Goal: Transaction & Acquisition: Book appointment/travel/reservation

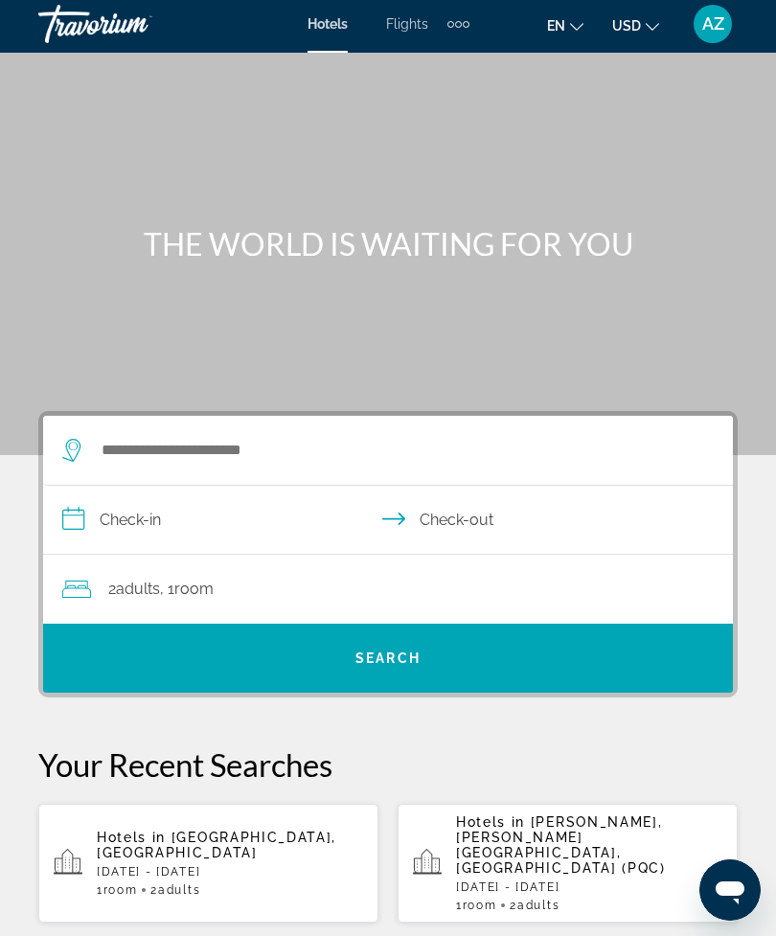
scroll to position [1, 0]
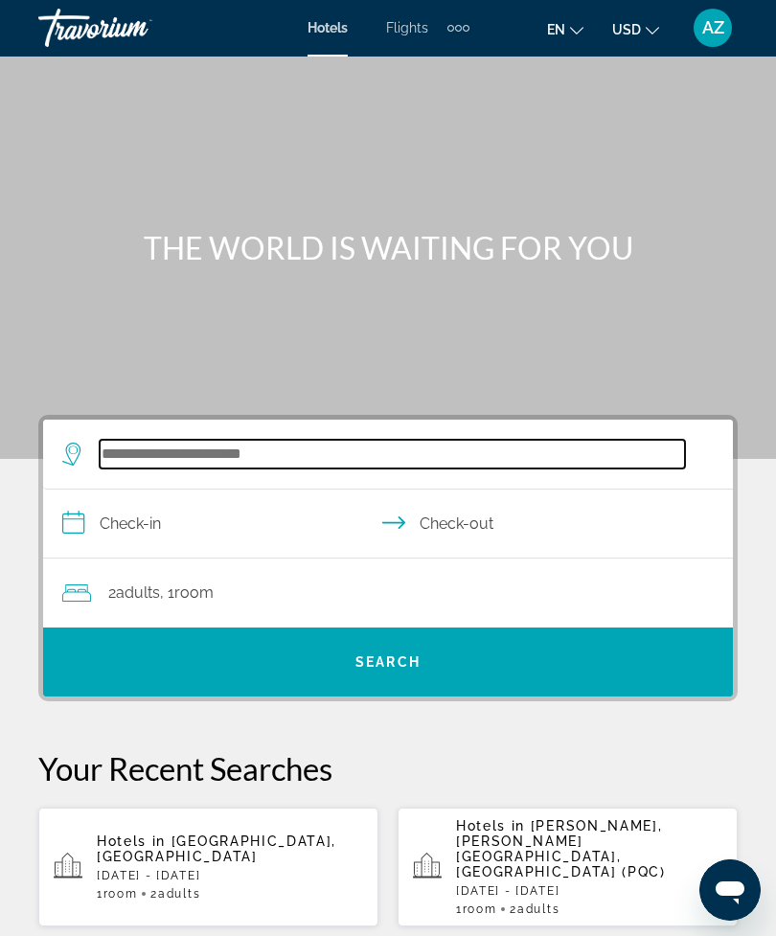
click at [250, 440] on input "Search hotel destination" at bounding box center [393, 454] width 586 height 29
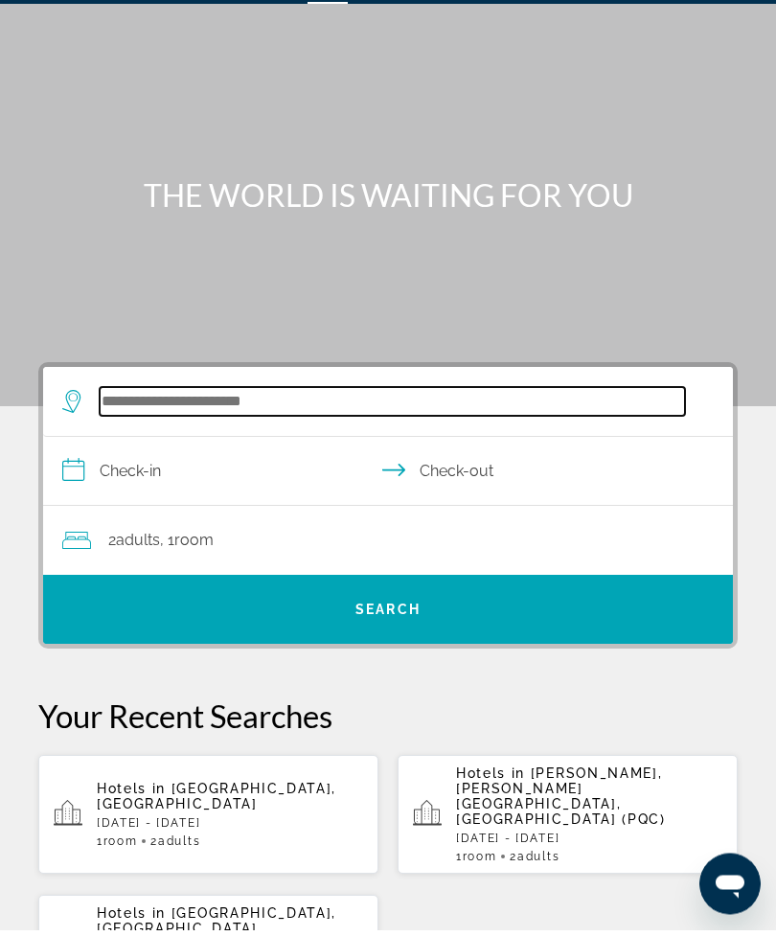
scroll to position [0, 0]
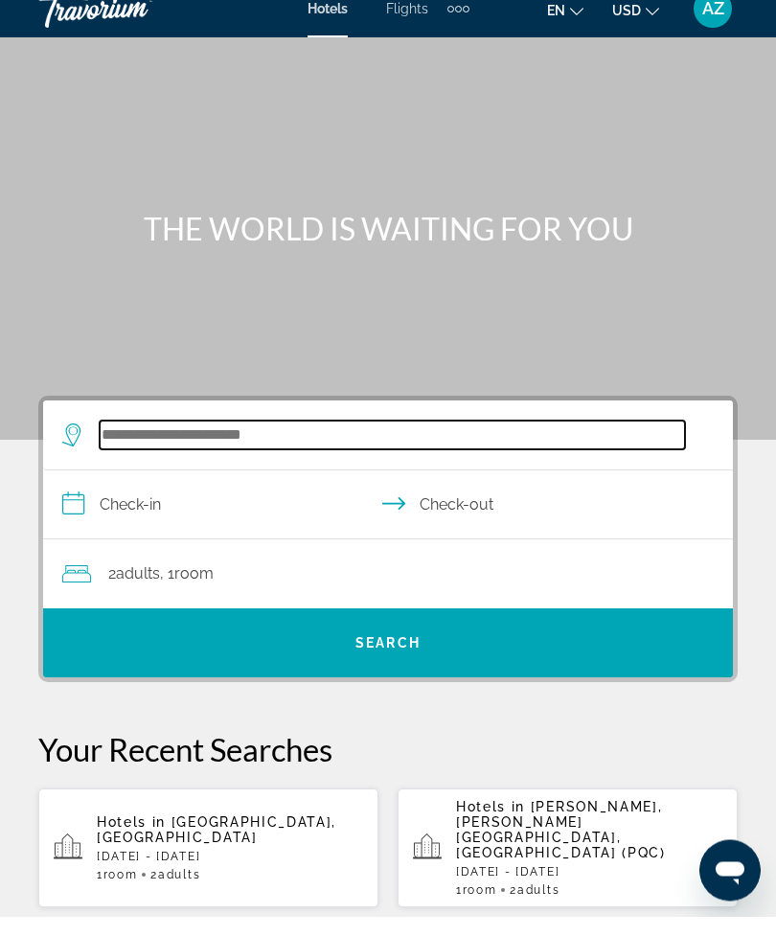
click at [365, 441] on input "Search hotel destination" at bounding box center [393, 455] width 586 height 29
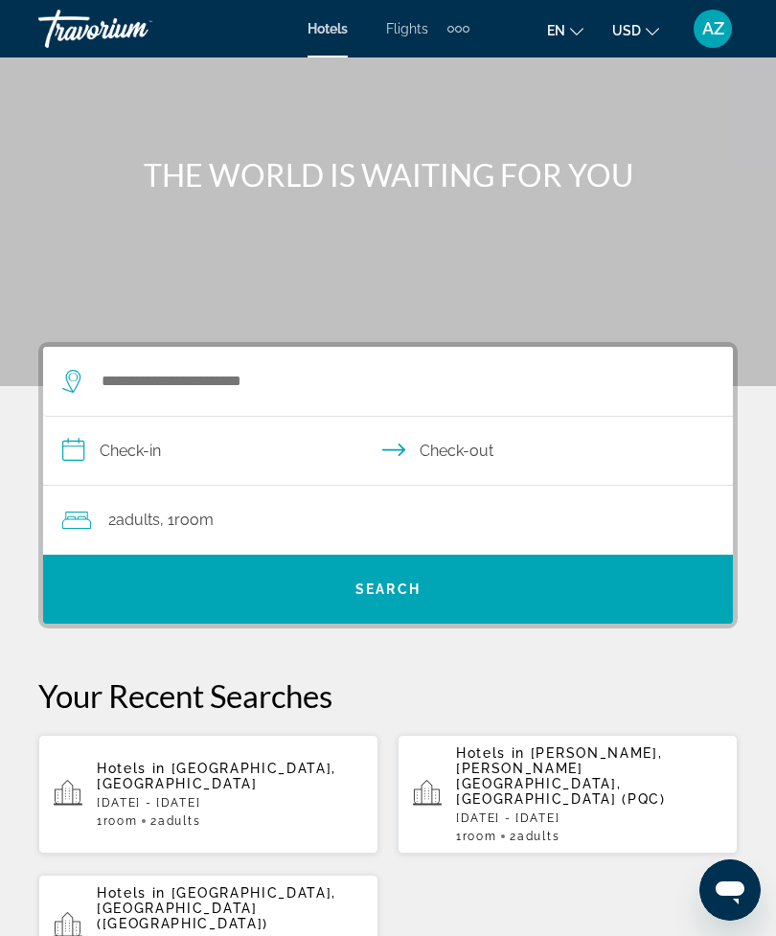
scroll to position [44, 0]
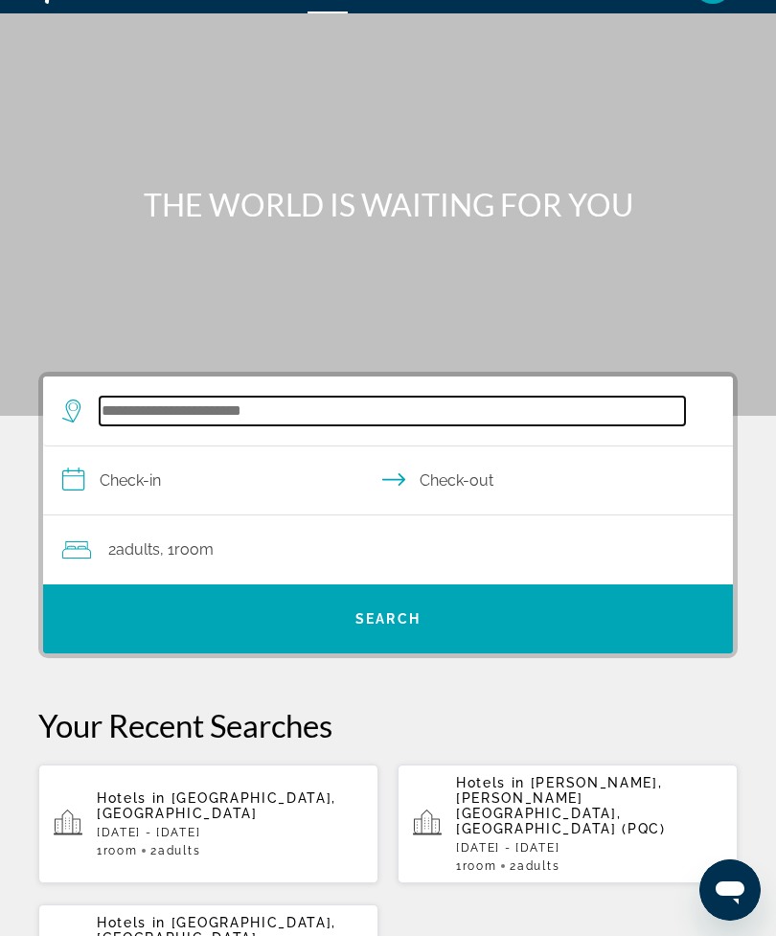
click at [366, 400] on input "Search hotel destination" at bounding box center [393, 411] width 586 height 29
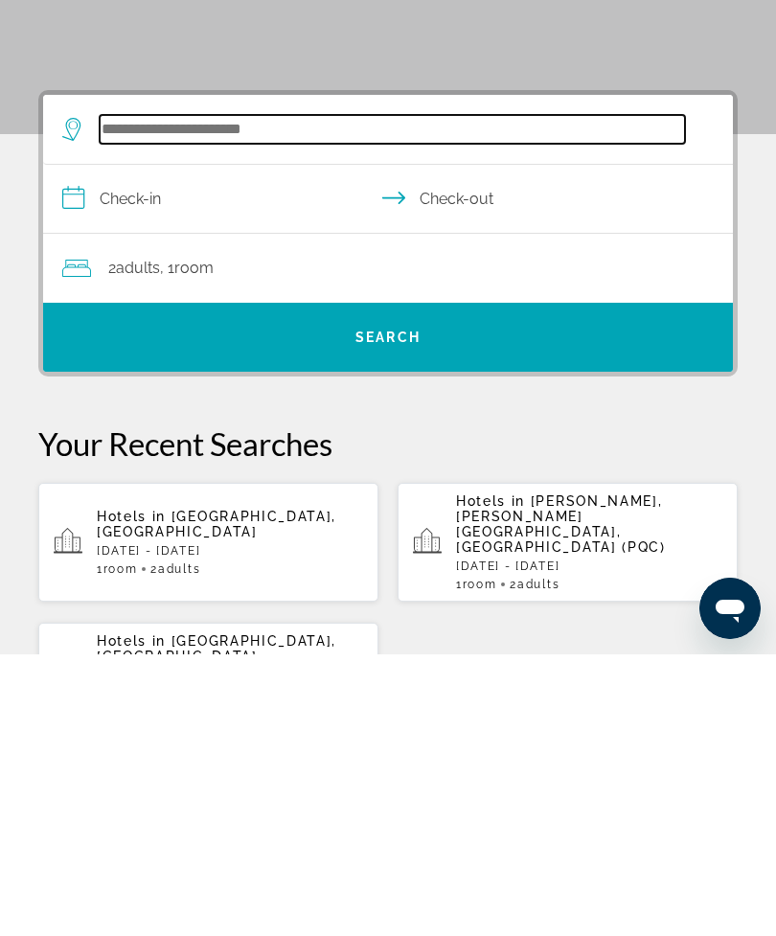
scroll to position [47, 0]
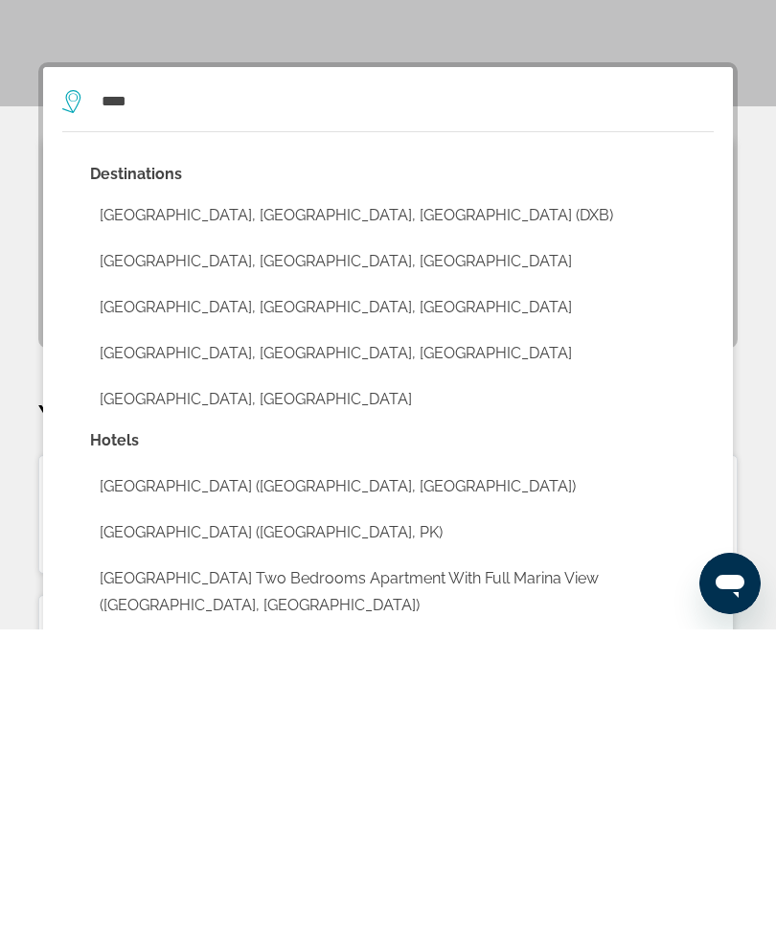
click at [291, 504] on button "[GEOGRAPHIC_DATA], [GEOGRAPHIC_DATA], [GEOGRAPHIC_DATA] (DXB)" at bounding box center [402, 522] width 624 height 36
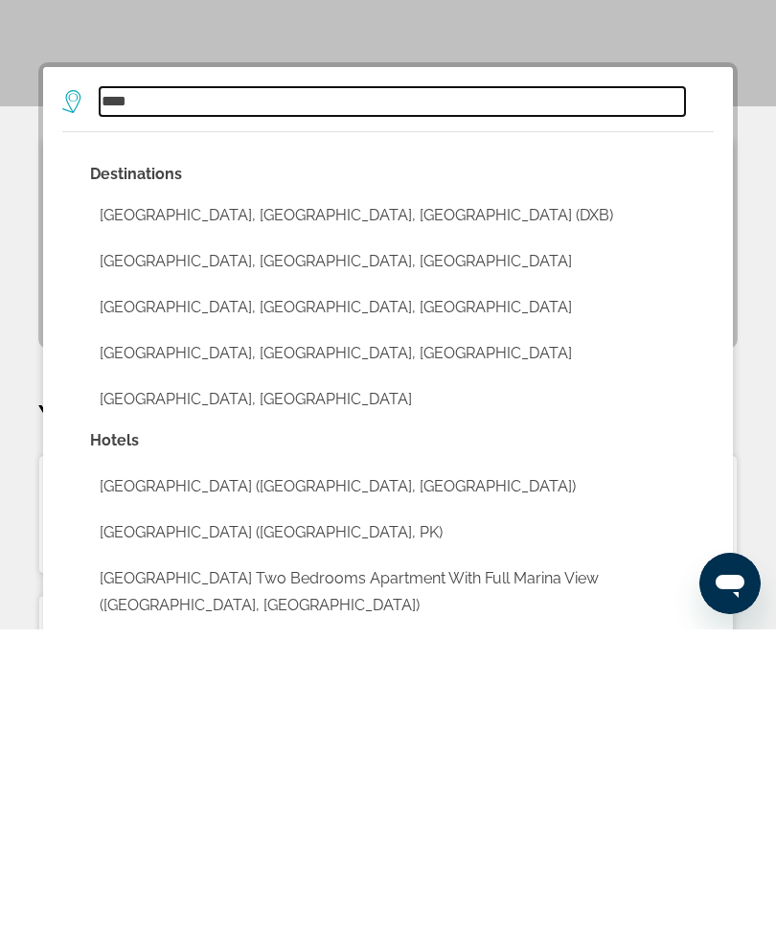
type input "**********"
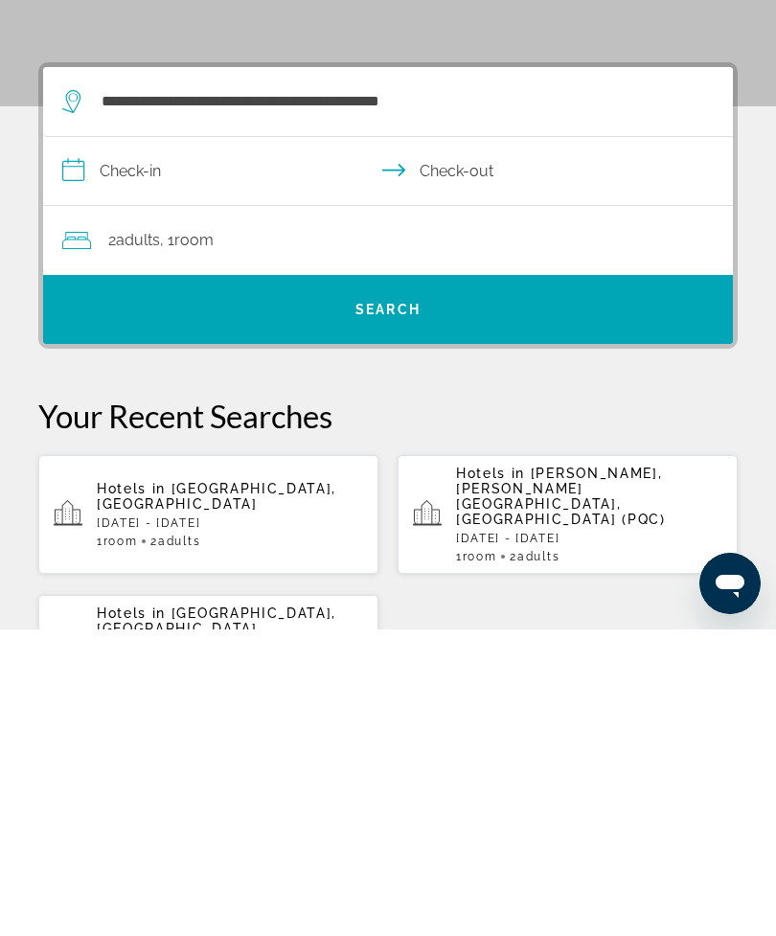
click at [261, 444] on input "**********" at bounding box center [392, 481] width 698 height 74
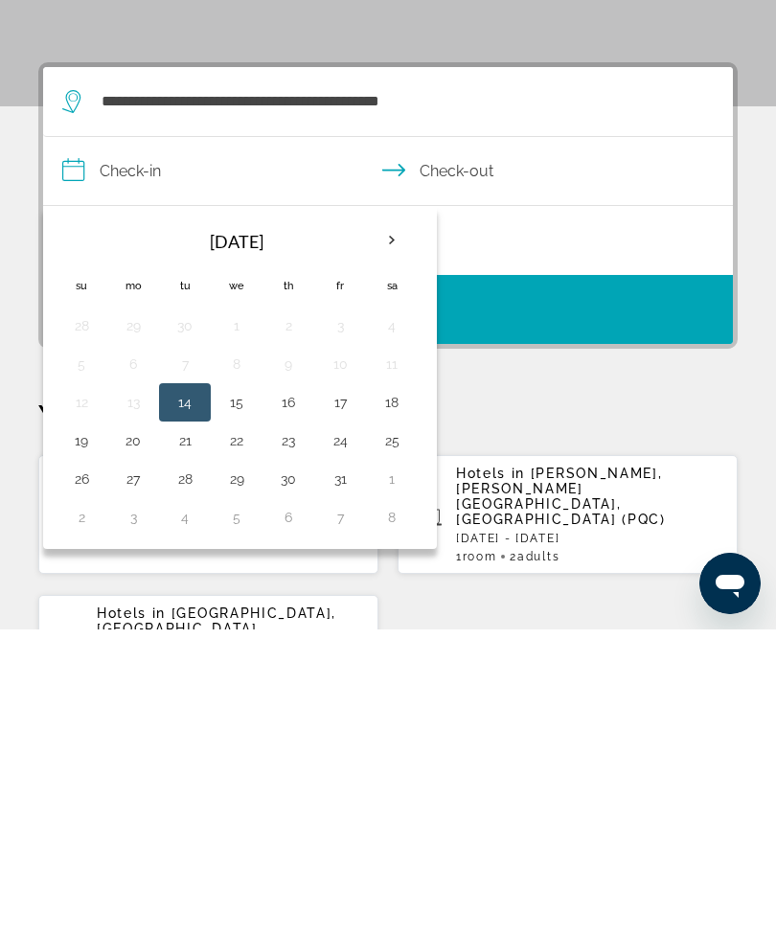
scroll to position [354, 0]
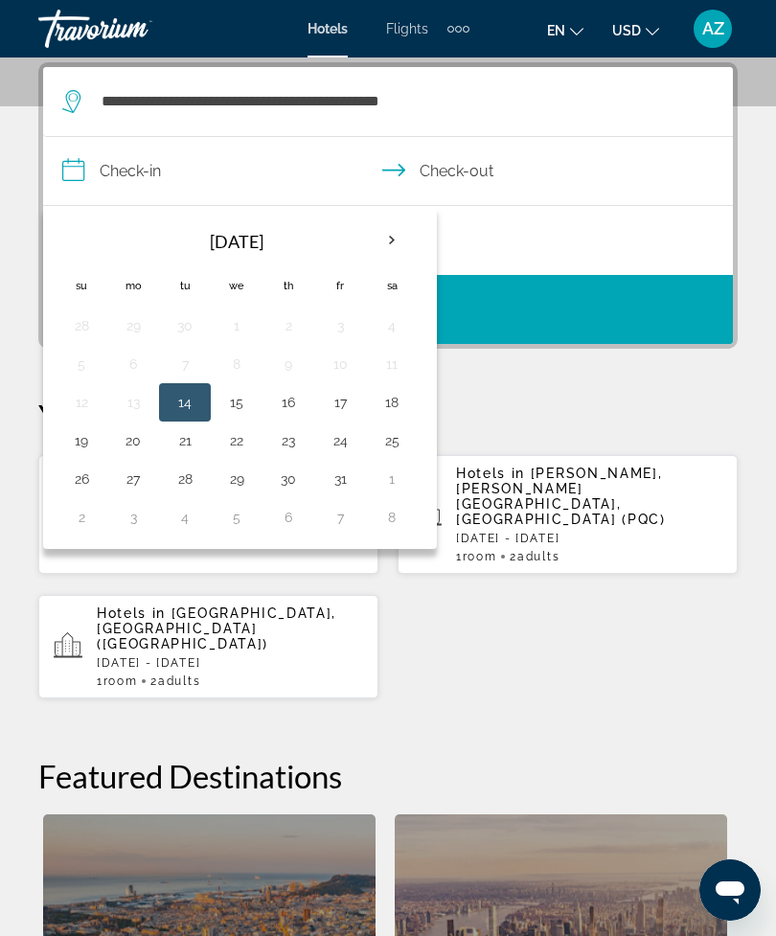
click at [400, 234] on th "Next month" at bounding box center [392, 240] width 52 height 42
click at [75, 231] on th "Previous month" at bounding box center [82, 240] width 52 height 42
click at [412, 230] on th "Next month" at bounding box center [392, 240] width 52 height 42
click at [398, 236] on th "Next month" at bounding box center [392, 240] width 52 height 42
click at [82, 239] on th "Previous month" at bounding box center [82, 240] width 52 height 42
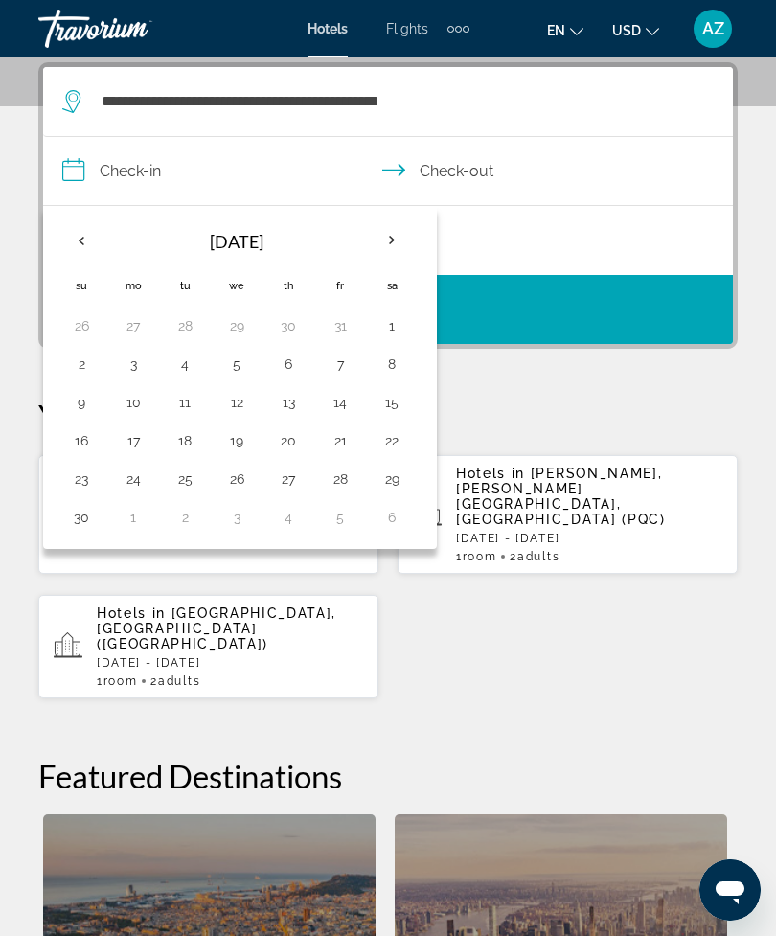
click at [396, 327] on button "1" at bounding box center [392, 325] width 31 height 27
click at [346, 359] on button "7" at bounding box center [340, 364] width 31 height 27
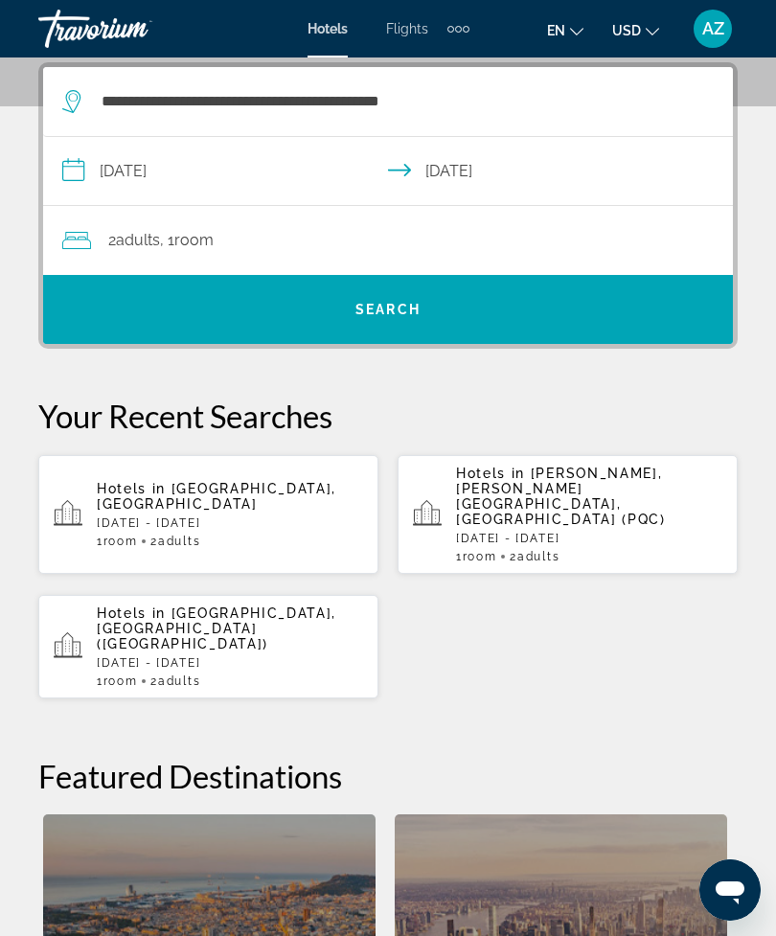
click at [333, 181] on input "**********" at bounding box center [392, 174] width 698 height 74
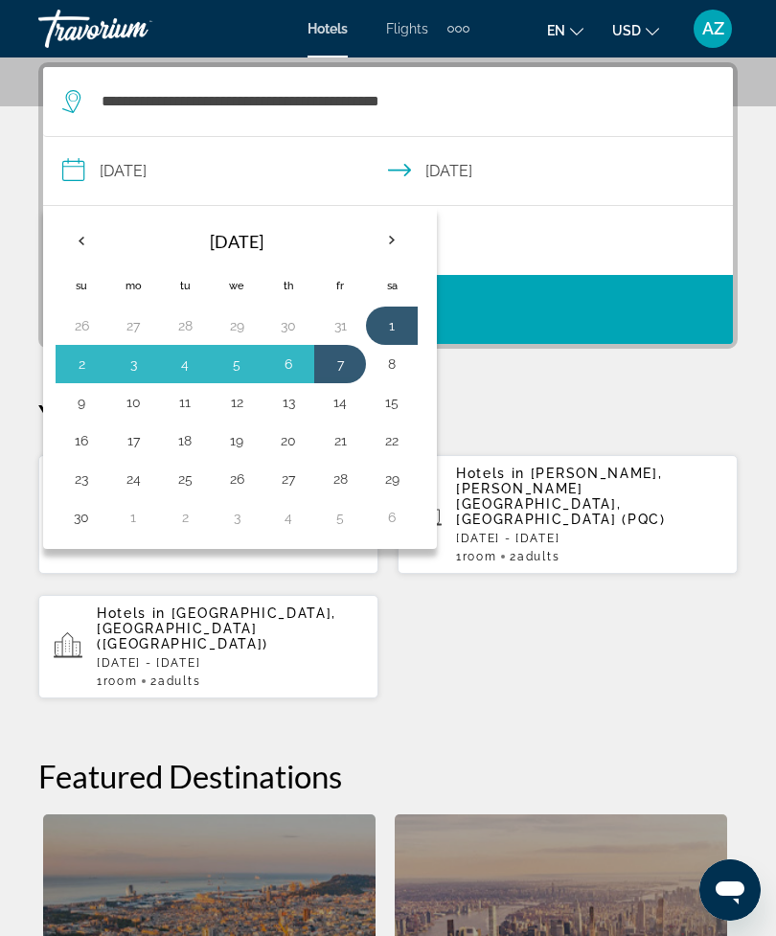
click at [403, 319] on button "1" at bounding box center [392, 325] width 31 height 27
click at [396, 358] on button "8" at bounding box center [392, 364] width 31 height 27
type input "**********"
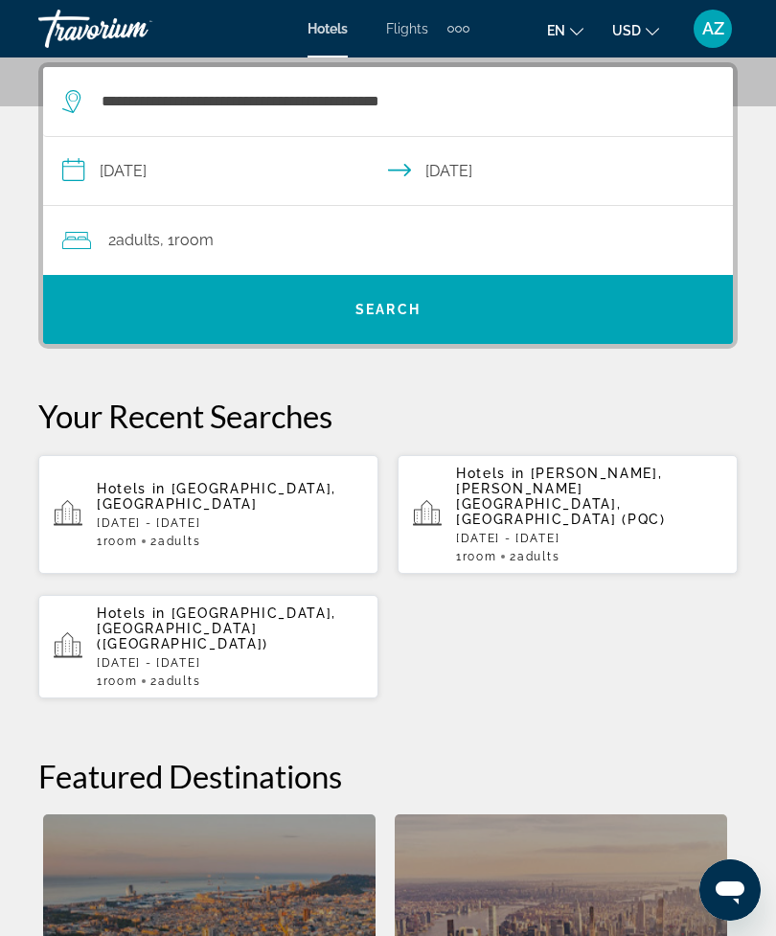
click at [466, 237] on div "2 Adult Adults , 1 Room rooms" at bounding box center [397, 240] width 671 height 27
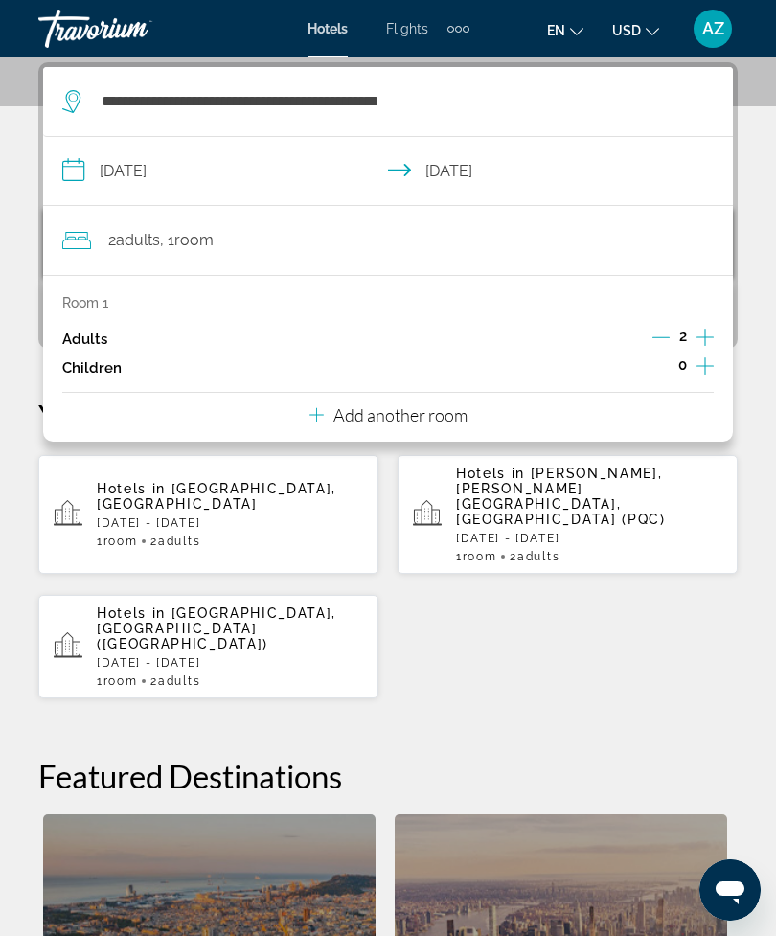
click at [658, 342] on icon "Decrement adults" at bounding box center [661, 337] width 17 height 17
click at [246, 188] on input "**********" at bounding box center [392, 174] width 698 height 74
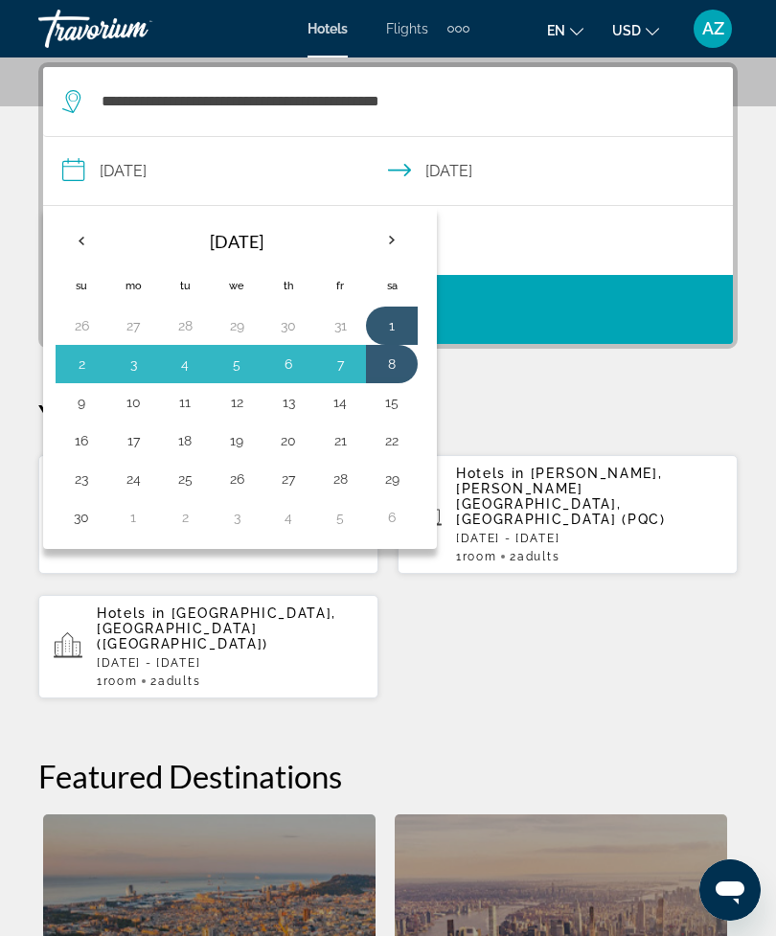
click at [403, 315] on button "1" at bounding box center [392, 325] width 31 height 27
click at [395, 356] on button "8" at bounding box center [392, 364] width 31 height 27
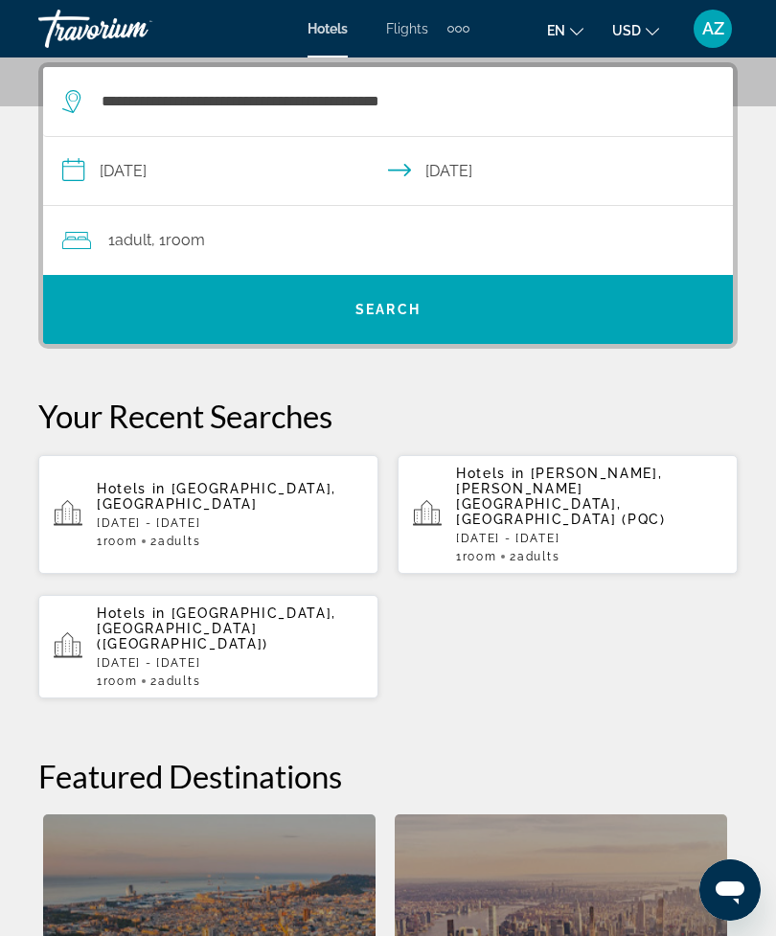
click at [503, 230] on div "1 Adult Adults , 1 Room rooms" at bounding box center [397, 240] width 671 height 27
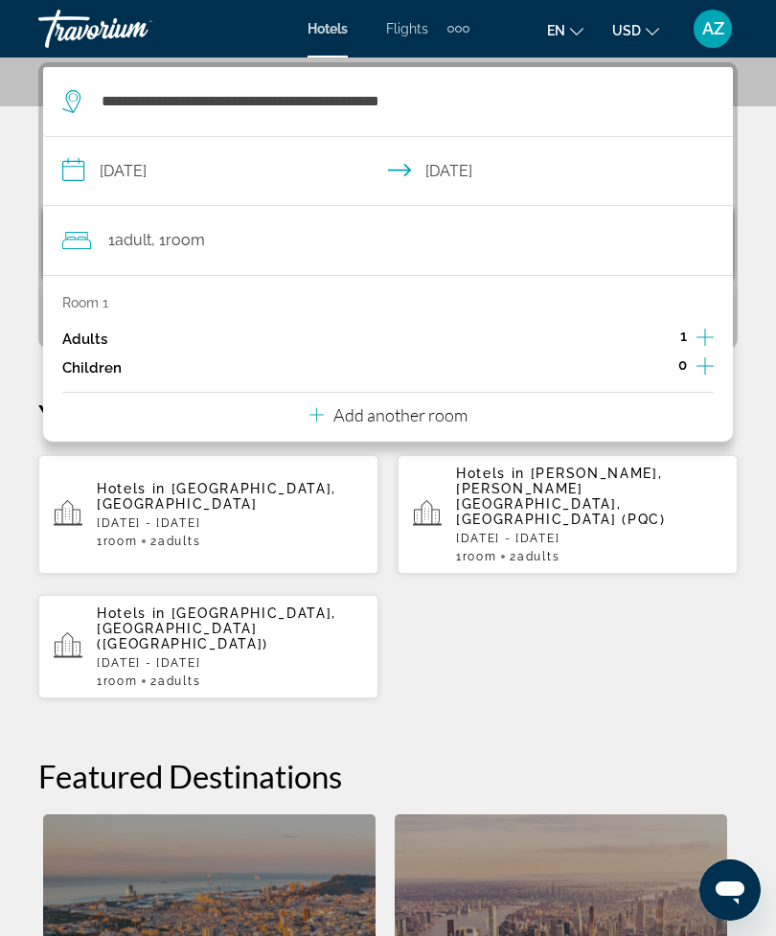
click at [707, 328] on icon "Increment adults" at bounding box center [705, 337] width 17 height 23
click at [764, 229] on div "**********" at bounding box center [388, 661] width 776 height 1199
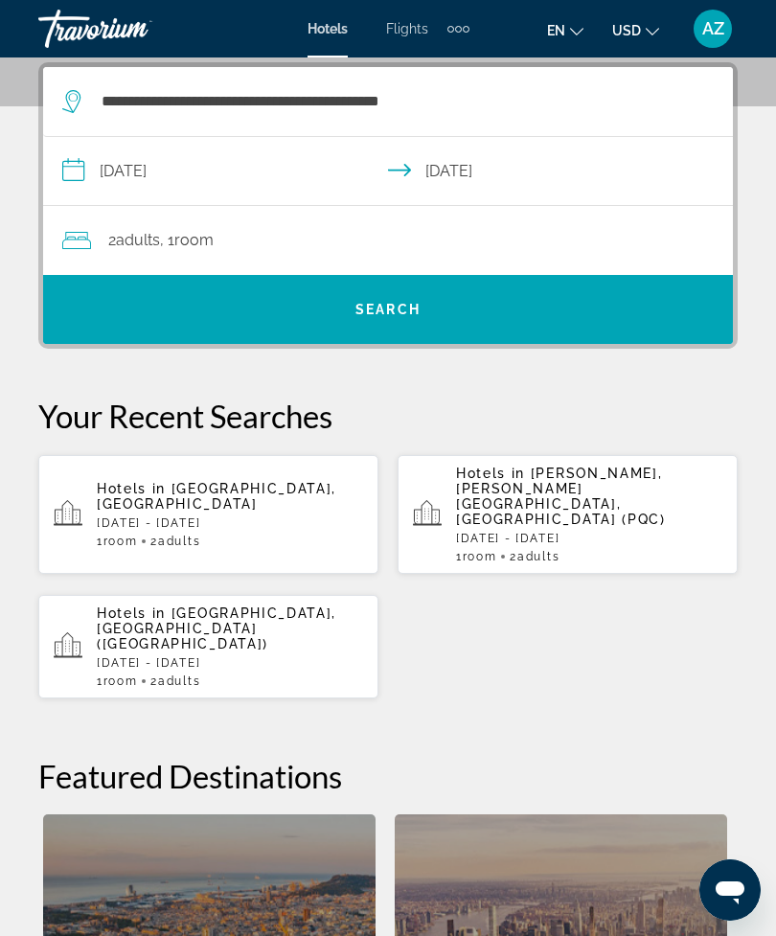
click at [386, 311] on span "Search" at bounding box center [388, 309] width 65 height 15
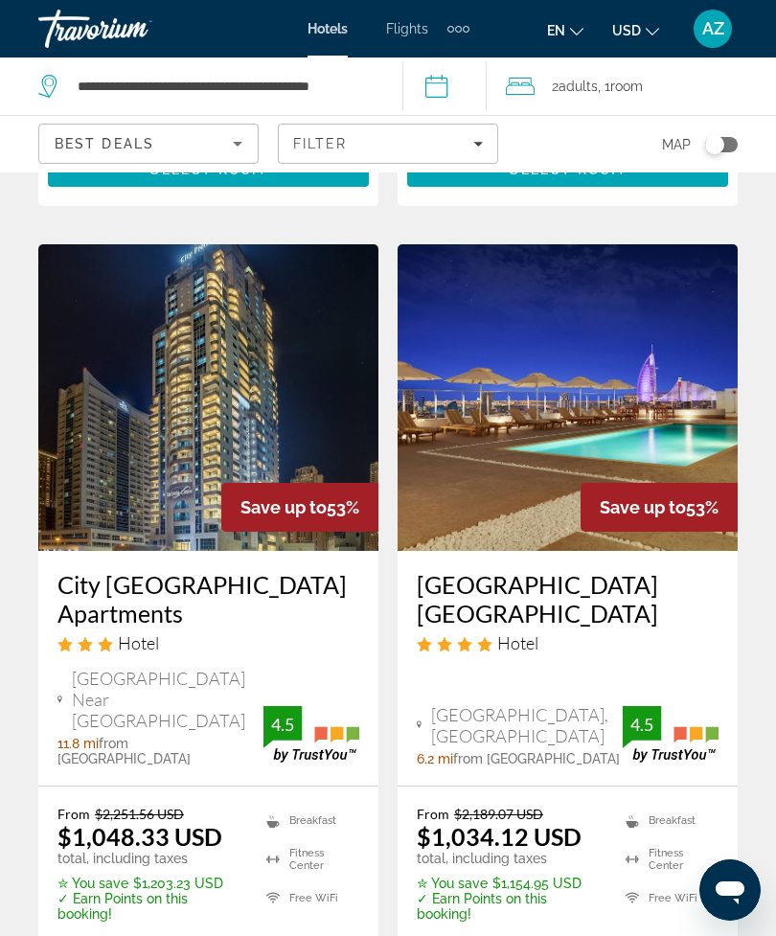
scroll to position [3823, 0]
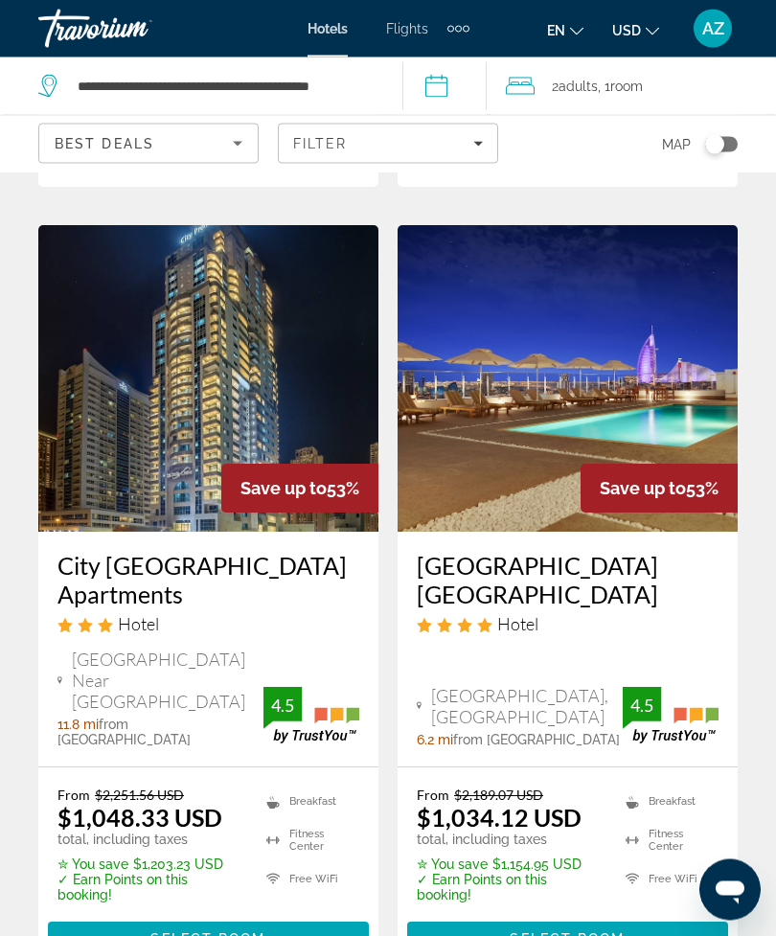
click at [454, 146] on div "Filter" at bounding box center [388, 143] width 190 height 15
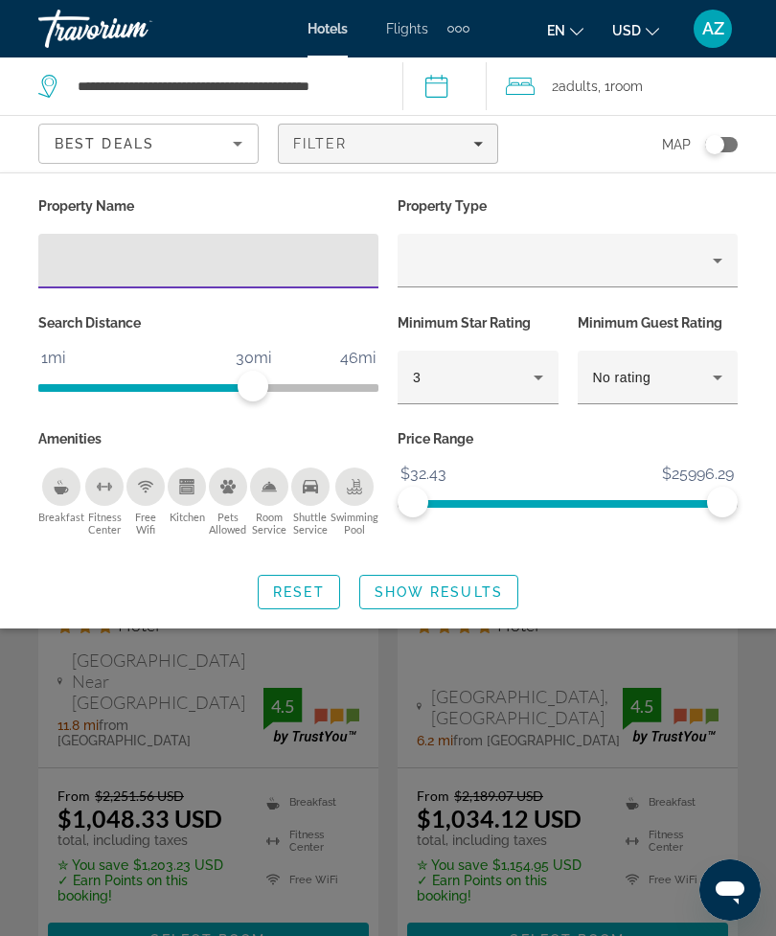
click at [525, 368] on div "3" at bounding box center [473, 377] width 121 height 23
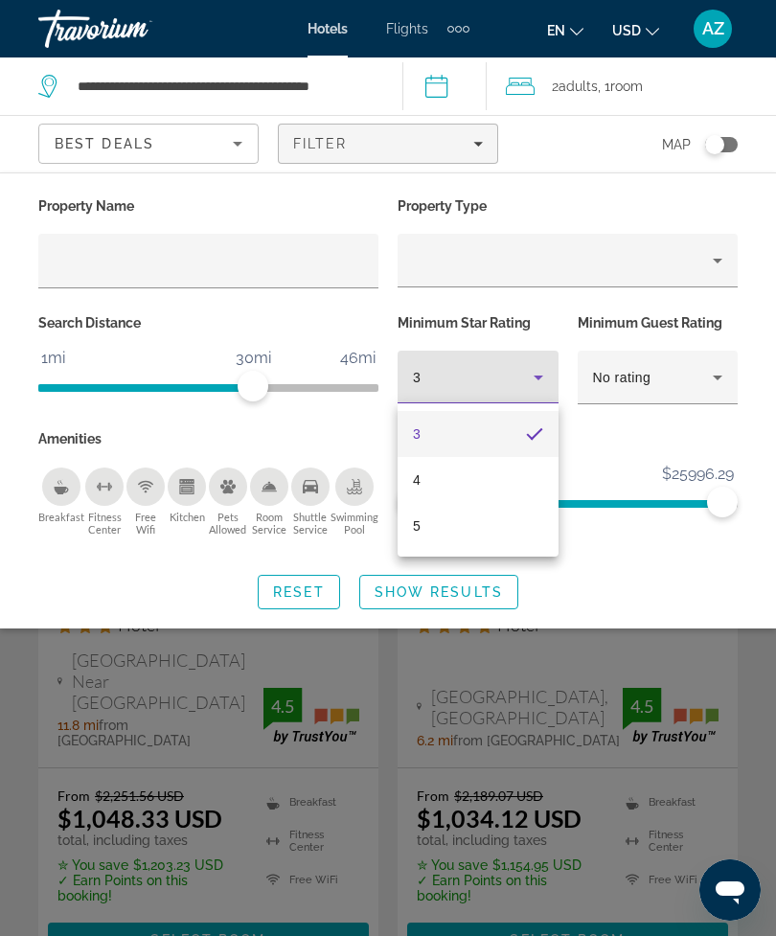
scroll to position [3824, 0]
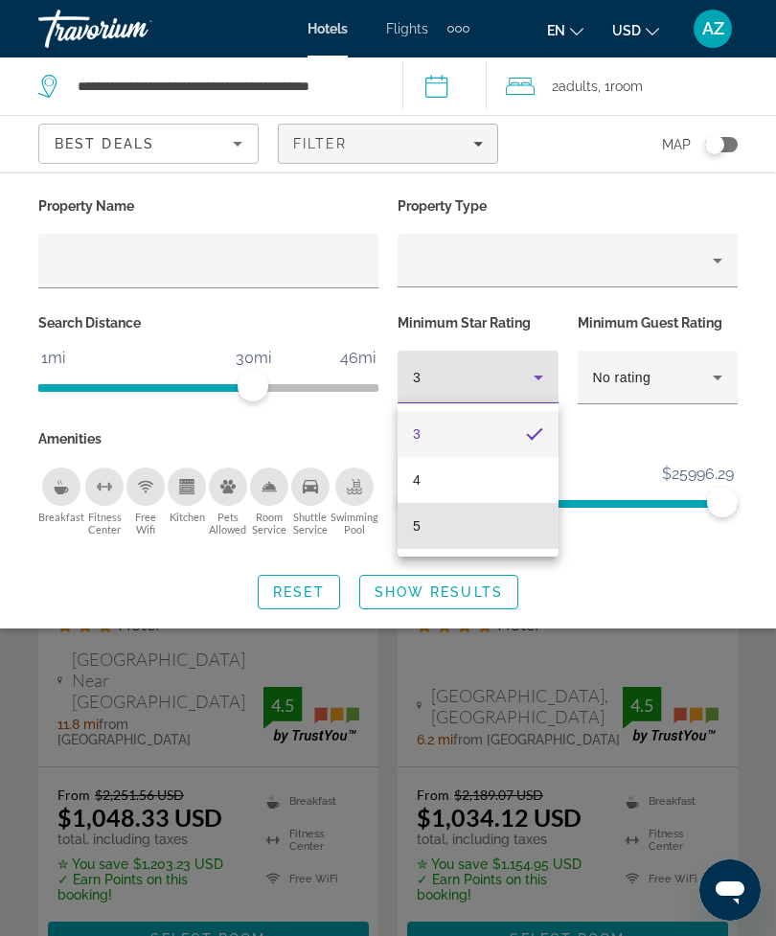
click at [481, 524] on mat-option "5" at bounding box center [478, 526] width 161 height 46
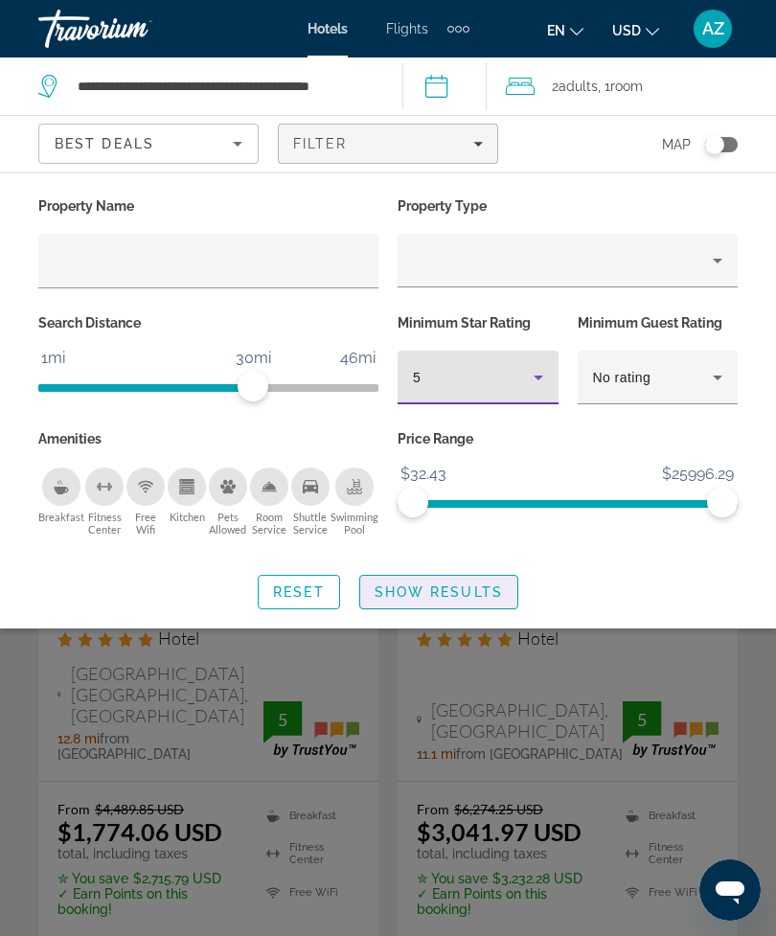
click at [448, 585] on span "Show Results" at bounding box center [439, 592] width 128 height 15
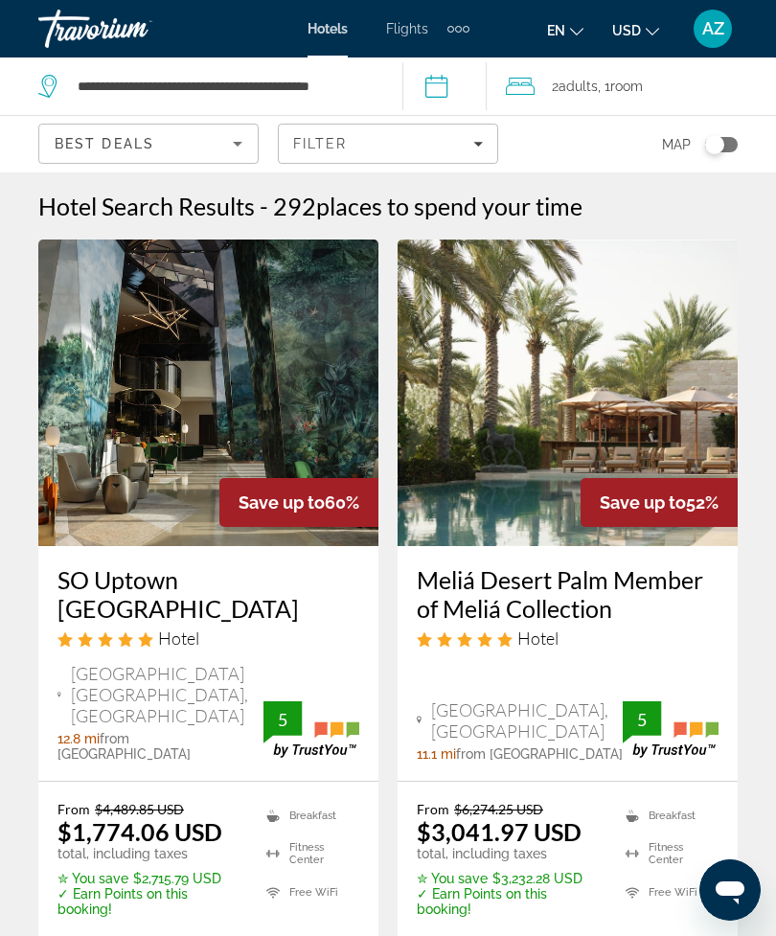
click at [232, 150] on icon "Sort by" at bounding box center [237, 143] width 23 height 23
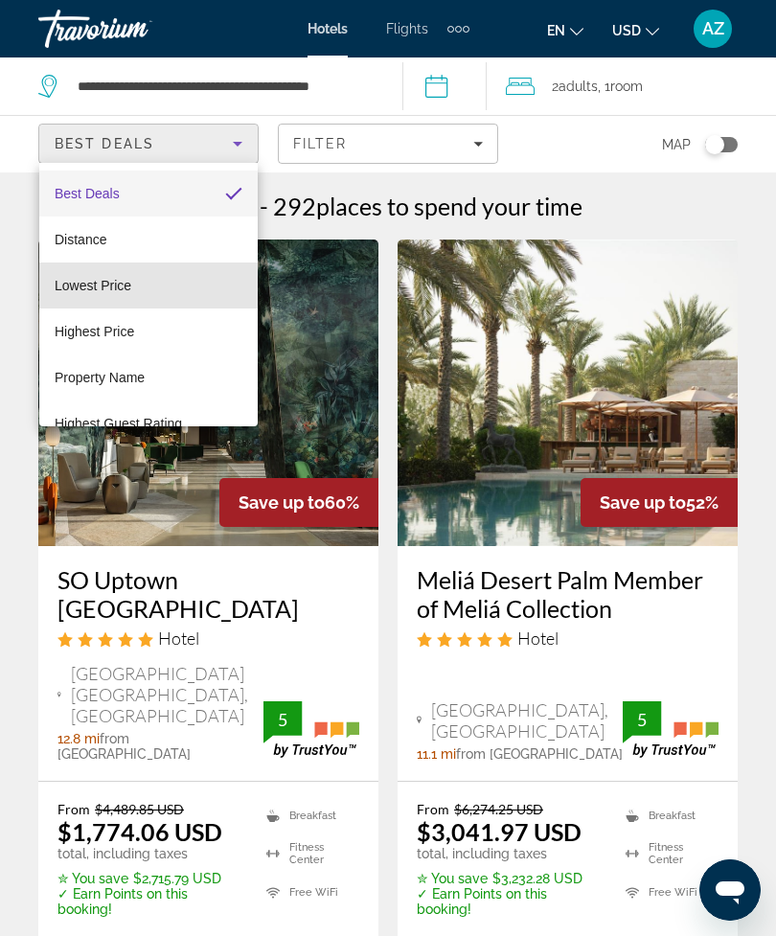
click at [196, 294] on mat-option "Lowest Price" at bounding box center [148, 286] width 219 height 46
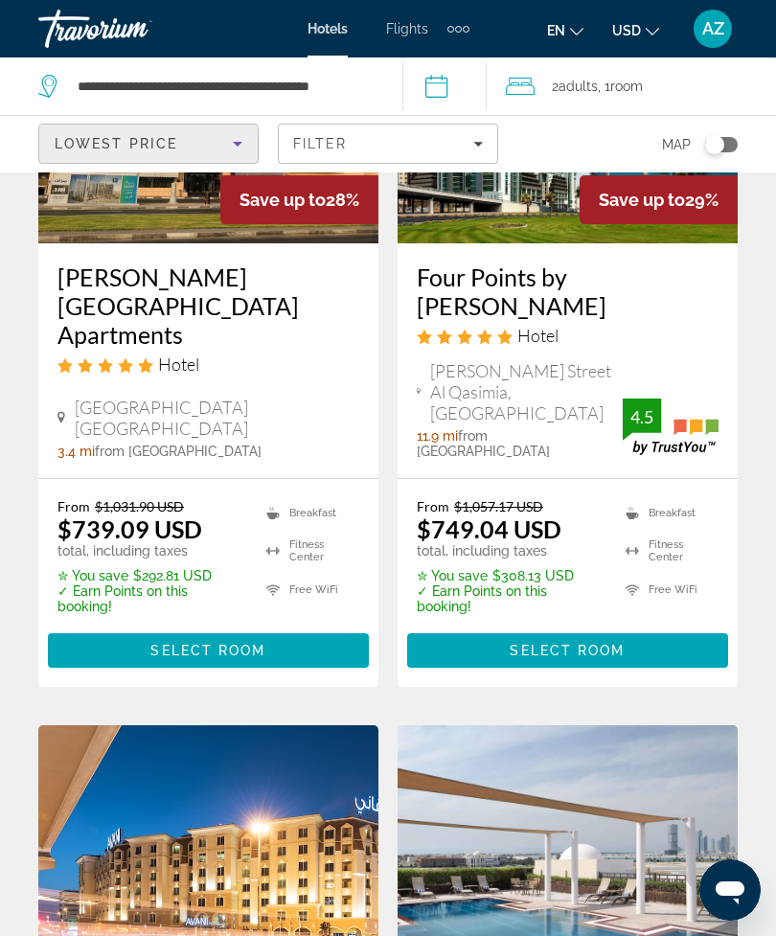
scroll to position [3283, 0]
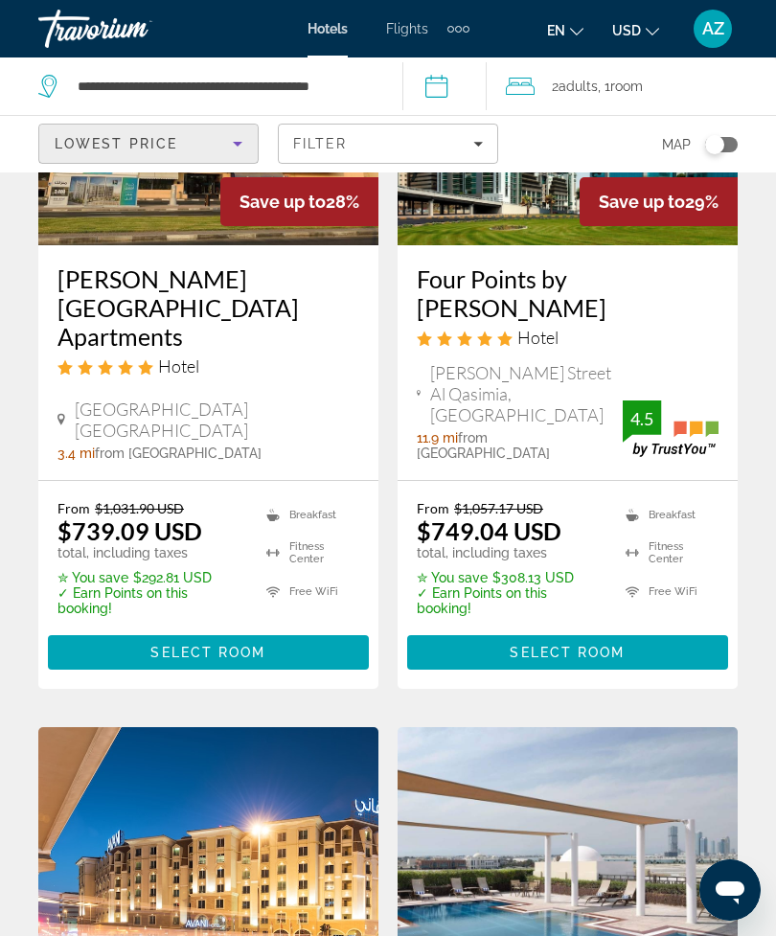
click at [462, 148] on div "Filter" at bounding box center [388, 143] width 190 height 15
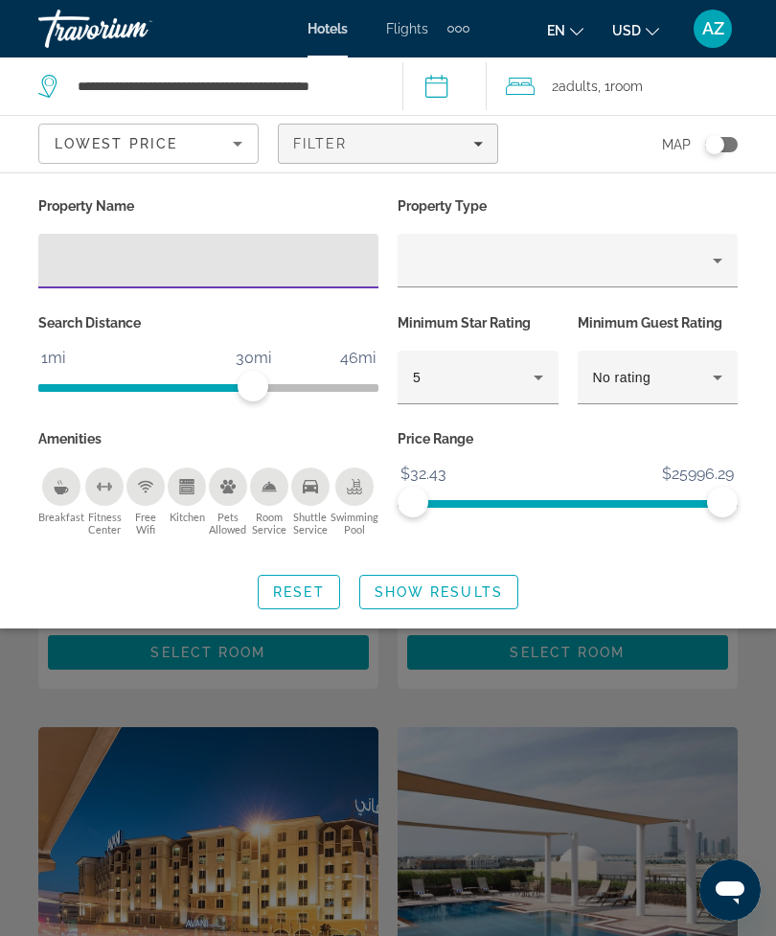
click at [517, 378] on div "5" at bounding box center [473, 377] width 121 height 23
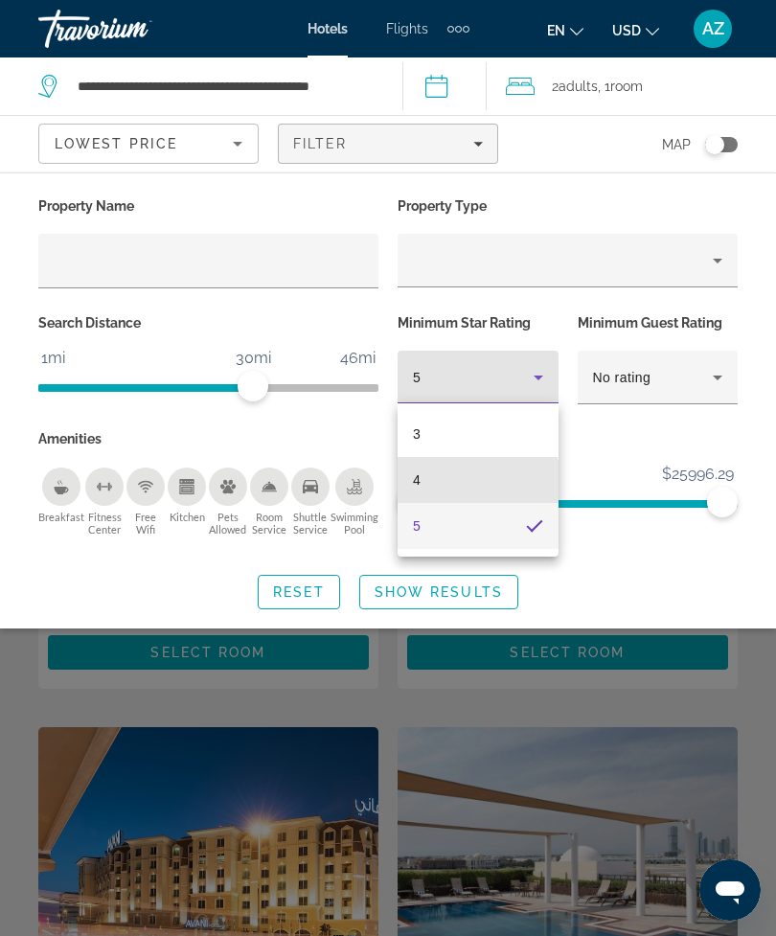
click at [457, 485] on mat-option "4" at bounding box center [478, 480] width 161 height 46
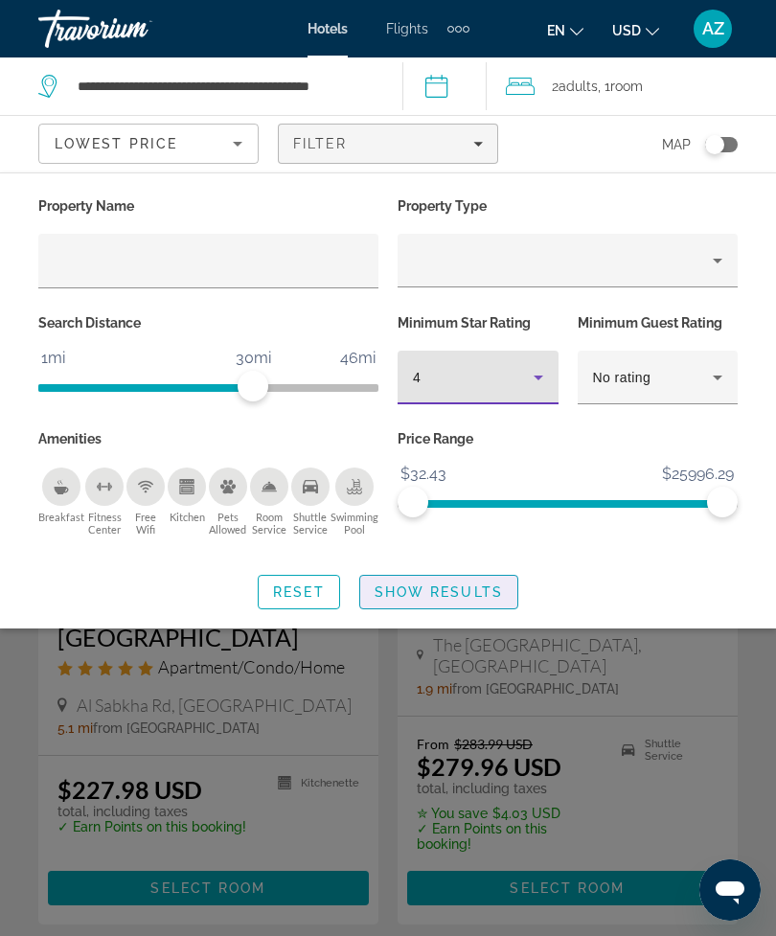
click at [475, 589] on span "Show Results" at bounding box center [439, 592] width 128 height 15
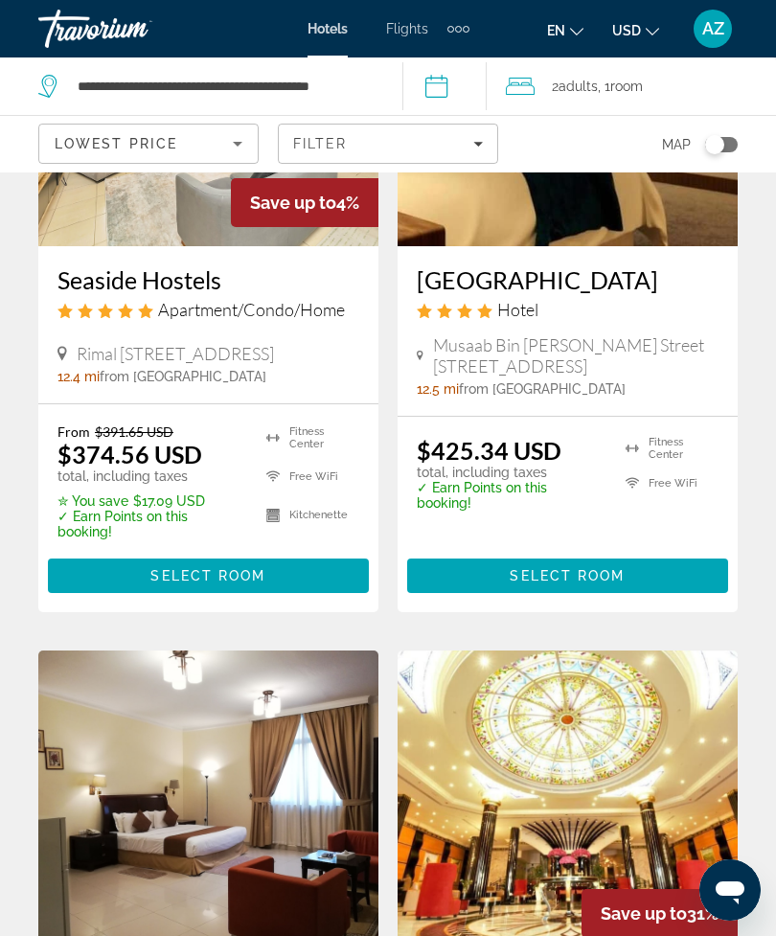
scroll to position [999, 0]
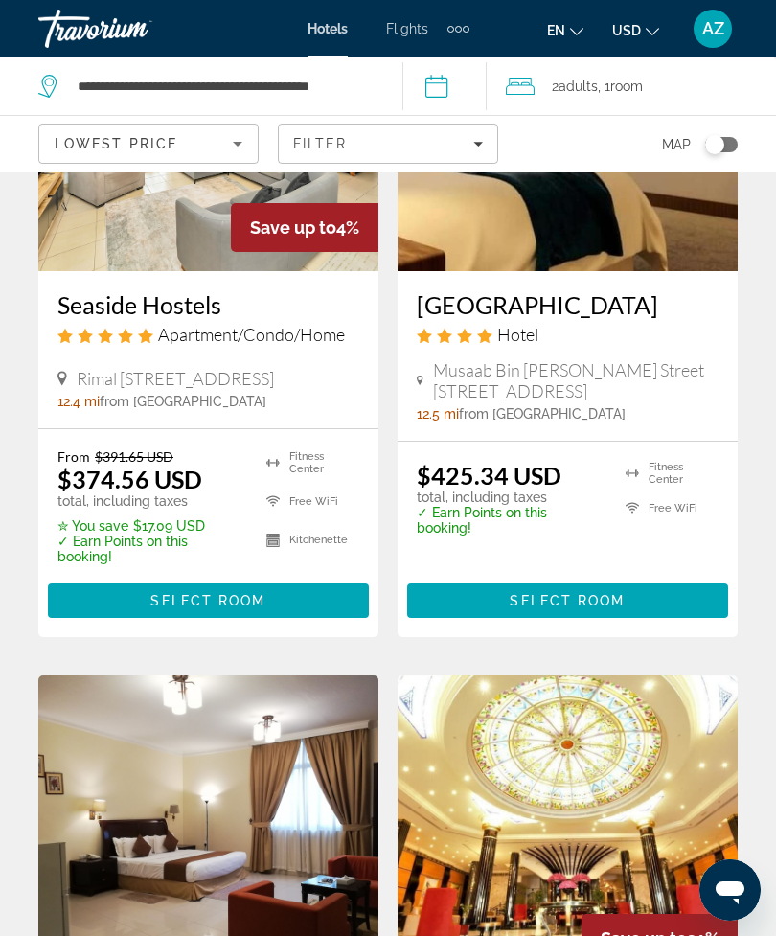
click at [236, 138] on icon "Sort by" at bounding box center [237, 143] width 23 height 23
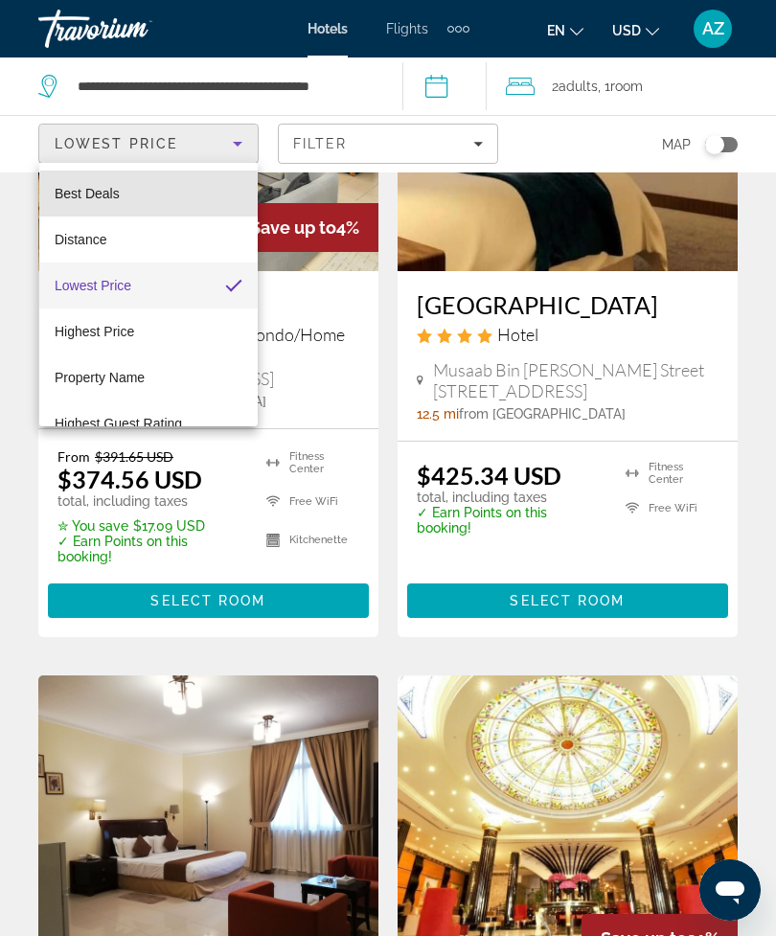
click at [188, 197] on mat-option "Best Deals" at bounding box center [148, 194] width 219 height 46
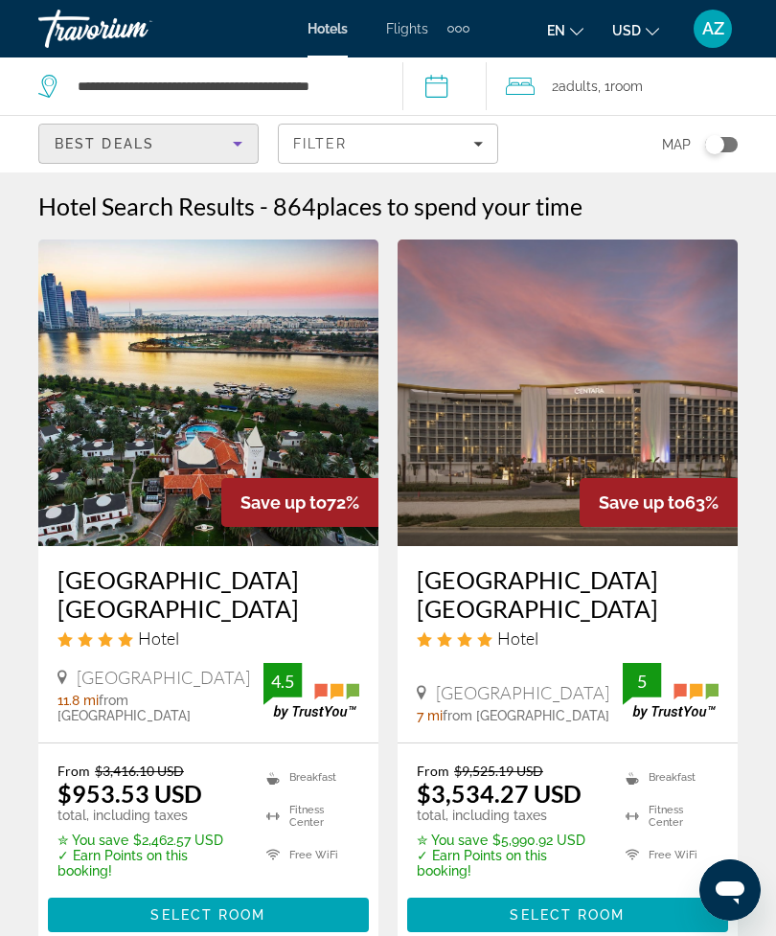
click at [463, 148] on div "Filter" at bounding box center [388, 143] width 190 height 15
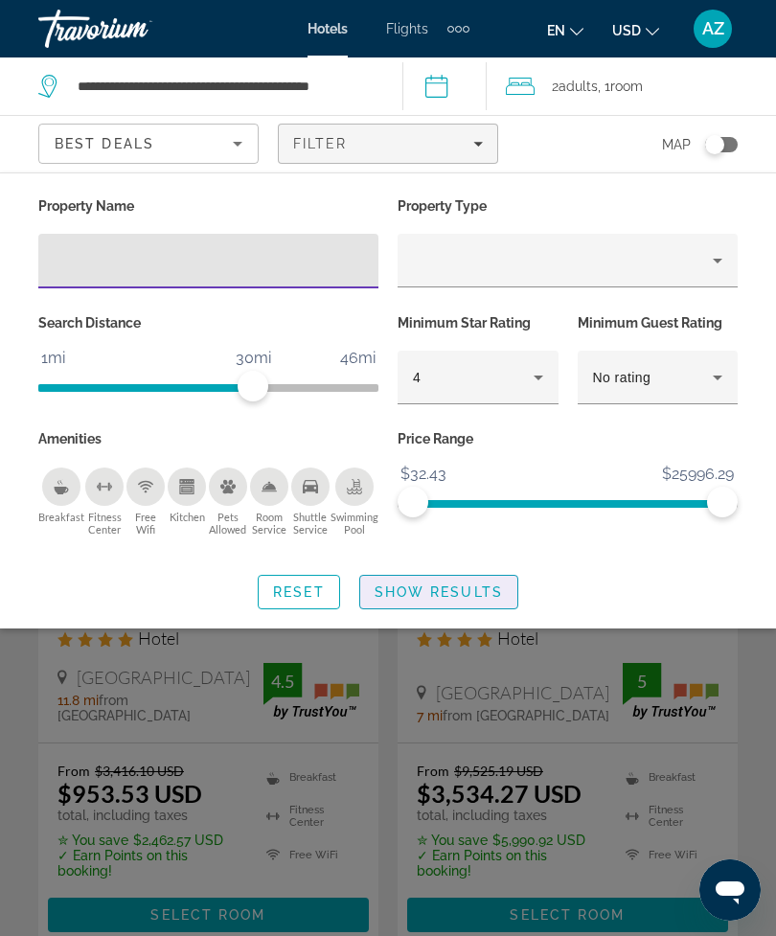
click at [481, 580] on span "Search widget" at bounding box center [438, 592] width 157 height 46
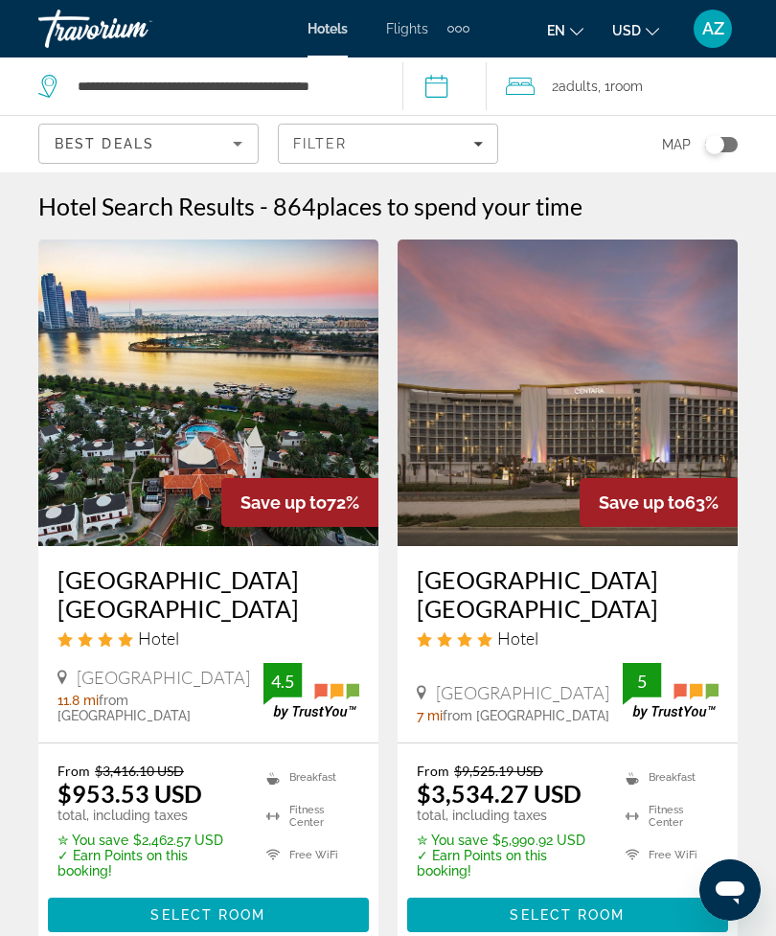
click at [207, 141] on div "Best Deals" at bounding box center [144, 143] width 178 height 23
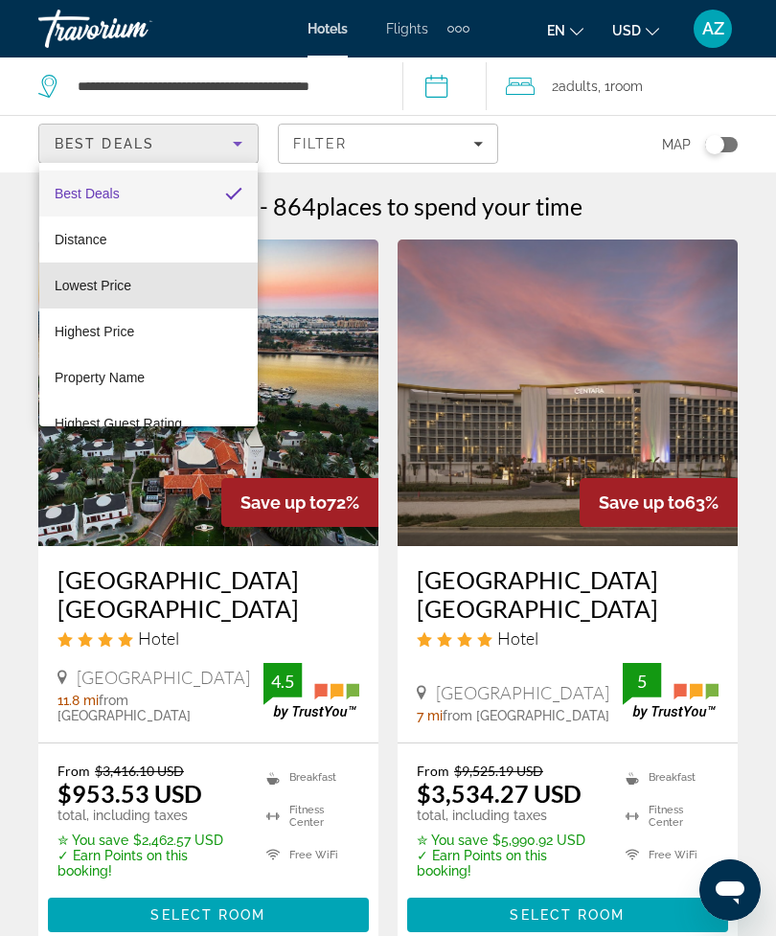
click at [197, 284] on mat-option "Lowest Price" at bounding box center [148, 286] width 219 height 46
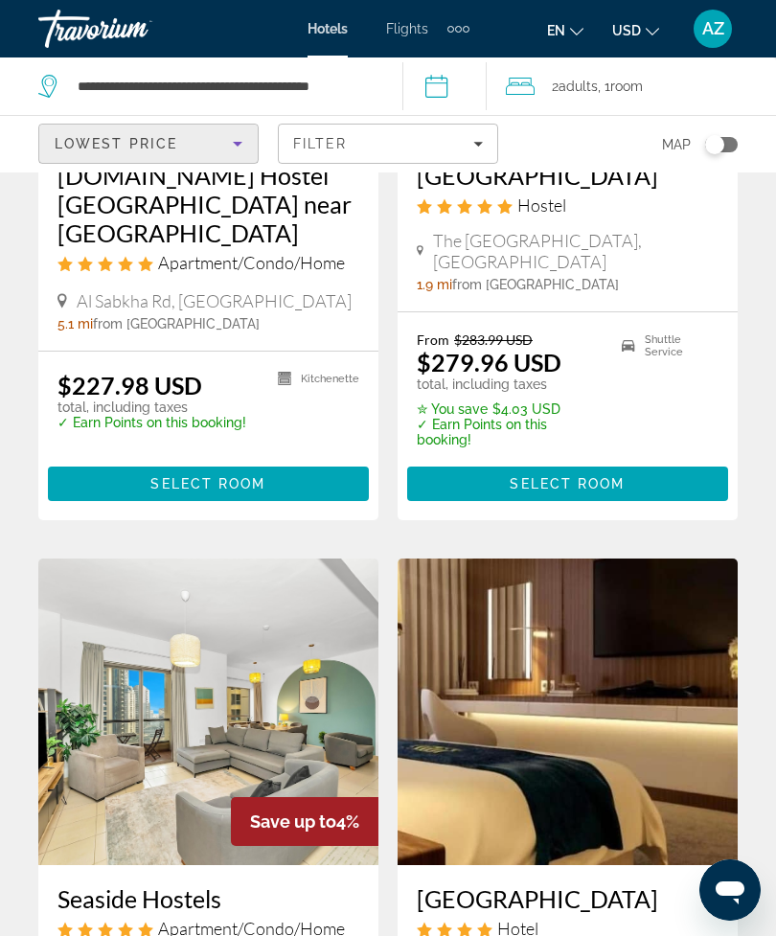
scroll to position [403, 0]
